Goal: Communication & Community: Answer question/provide support

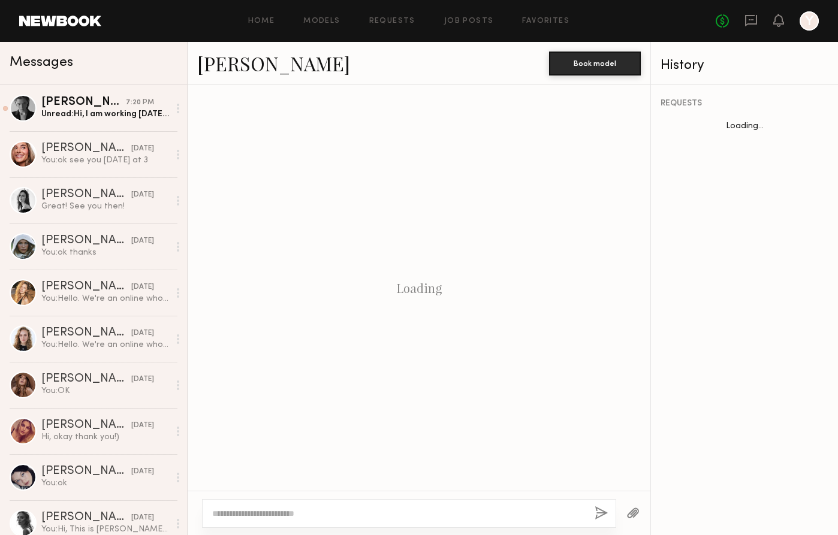
scroll to position [1057, 0]
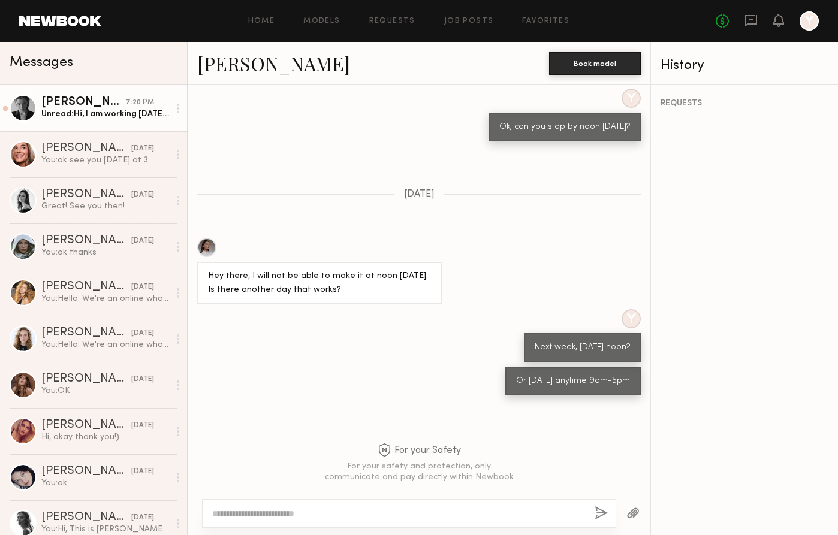
click at [110, 106] on div "Lera G." at bounding box center [83, 103] width 85 height 12
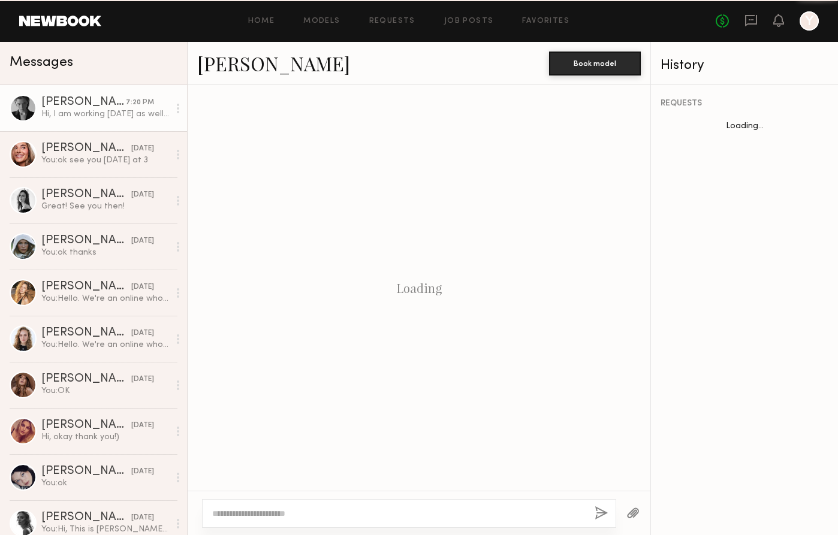
click at [112, 110] on div "Hi, I am working tomorrow as well. But I can stop by before my shoot I’d say at…" at bounding box center [105, 114] width 128 height 11
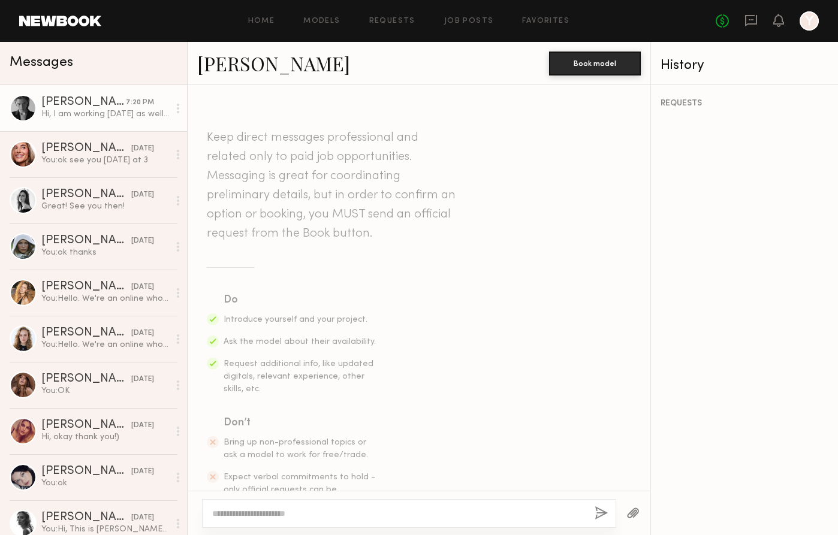
scroll to position [1281, 0]
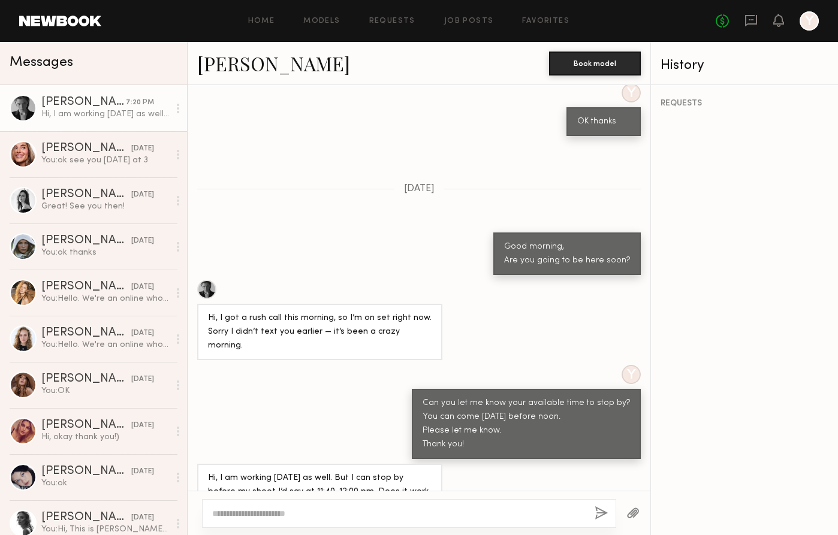
click at [252, 513] on textarea at bounding box center [398, 514] width 373 height 12
type textarea "*"
type textarea "**********"
click at [601, 513] on button "button" at bounding box center [601, 514] width 13 height 15
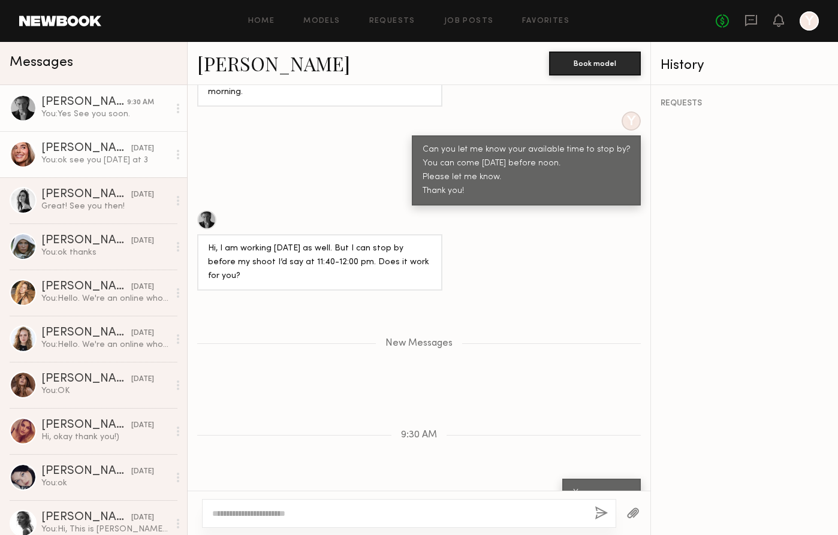
click at [128, 165] on div "You: ok see you tomorrow at 3" at bounding box center [105, 160] width 128 height 11
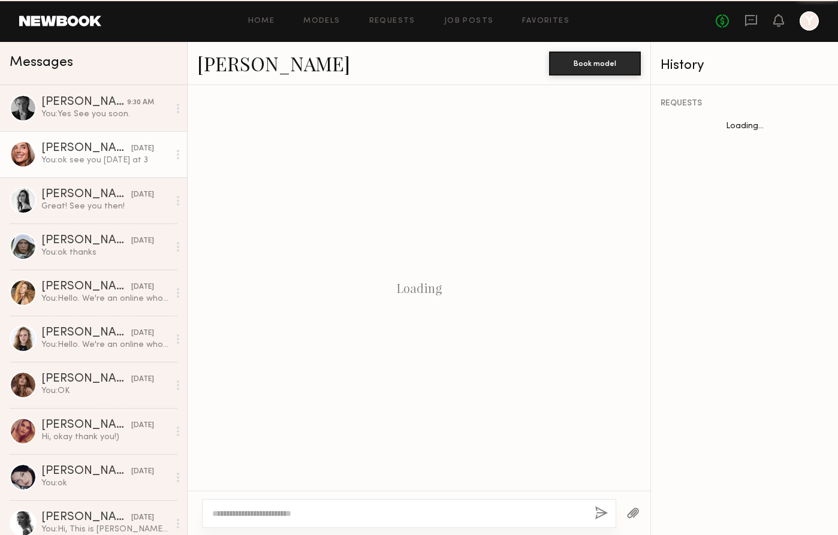
scroll to position [992, 0]
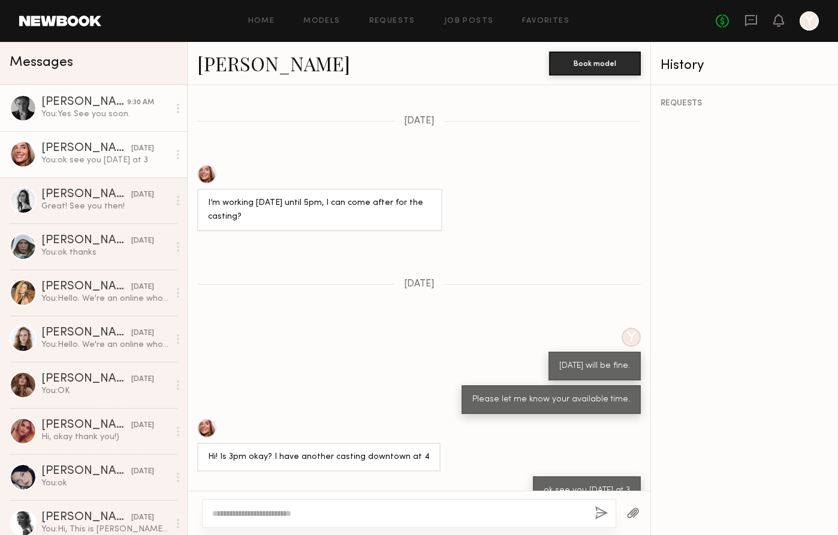
click at [125, 118] on div "You: Yes See you soon." at bounding box center [105, 114] width 128 height 11
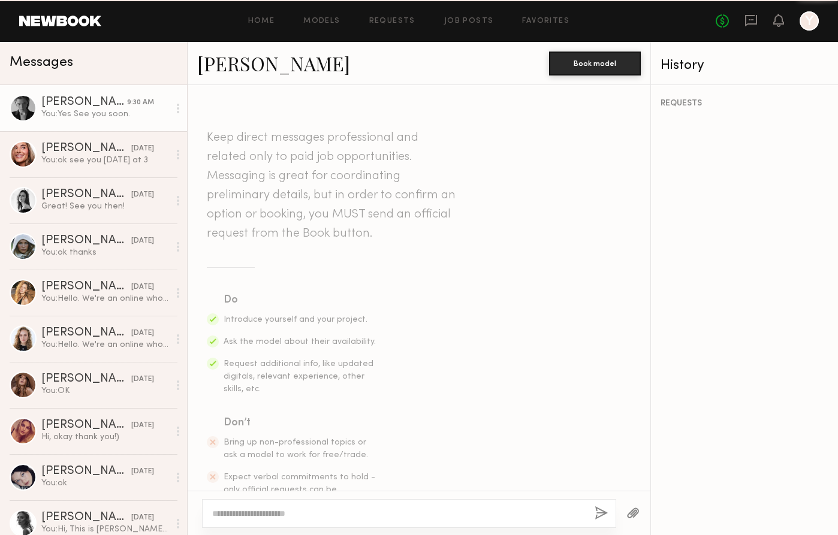
scroll to position [1443, 0]
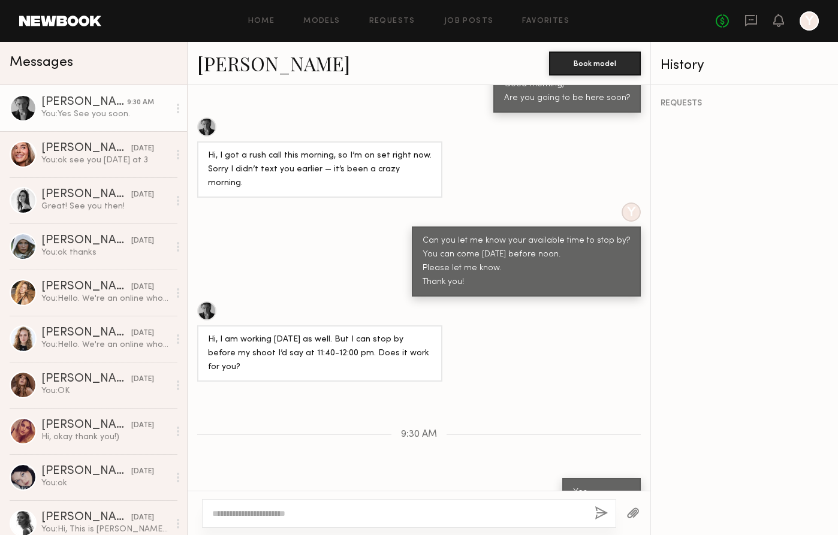
click at [216, 68] on link "Lera G." at bounding box center [273, 63] width 153 height 26
